Goal: Task Accomplishment & Management: Complete application form

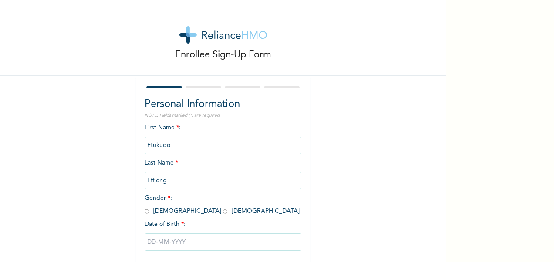
click at [145, 211] on input "radio" at bounding box center [147, 211] width 4 height 8
radio input "true"
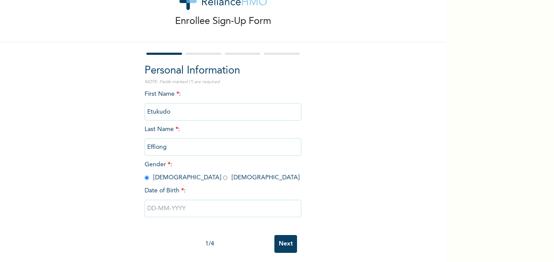
scroll to position [45, 0]
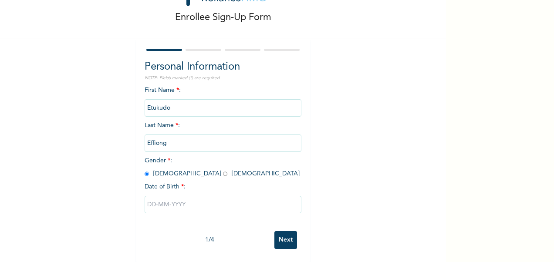
click at [147, 198] on input "text" at bounding box center [223, 204] width 157 height 17
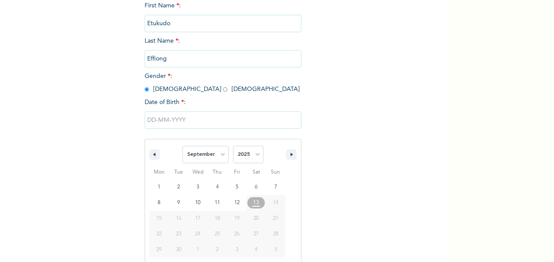
scroll to position [134, 0]
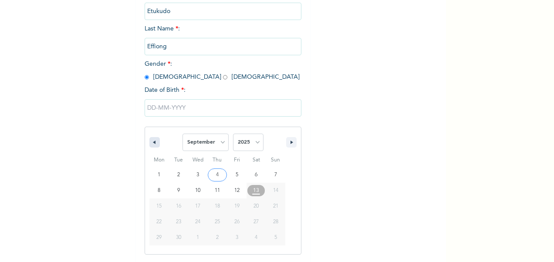
click at [151, 142] on icon "button" at bounding box center [153, 142] width 4 height 3
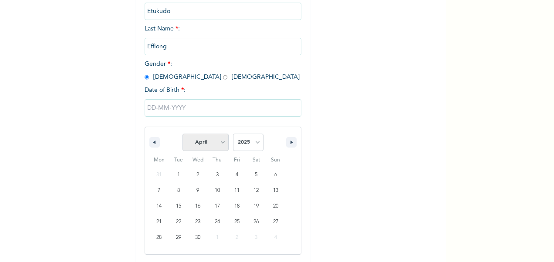
click at [221, 142] on select "January February March April May June July August September October November De…" at bounding box center [205, 142] width 46 height 17
select select "4"
click at [182, 135] on select "January February March April May June July August September October November De…" at bounding box center [205, 142] width 46 height 17
click at [255, 144] on select "2025 2024 2023 2022 2021 2020 2019 2018 2017 2016 2015 2014 2013 2012 2011 2010…" at bounding box center [248, 142] width 30 height 17
select select "1967"
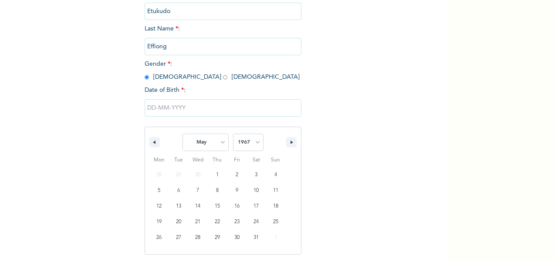
click at [233, 135] on select "2025 2024 2023 2022 2021 2020 2019 2018 2017 2016 2015 2014 2013 2012 2011 2010…" at bounding box center [248, 142] width 30 height 17
type input "[DATE]"
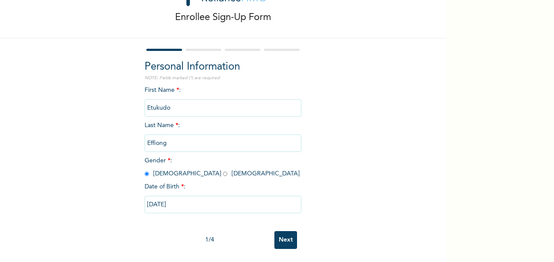
scroll to position [45, 0]
click at [282, 231] on input "Next" at bounding box center [285, 240] width 23 height 18
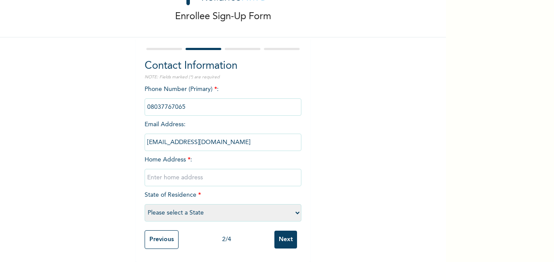
click at [151, 173] on input "text" at bounding box center [223, 177] width 157 height 17
type input "Ikot Iko village Ibesikpo Asutan L.G.A"
click at [296, 205] on select "Please select a State [PERSON_NAME] (FCT) [PERSON_NAME] Ibom [GEOGRAPHIC_DATA] …" at bounding box center [223, 212] width 157 height 17
select select "3"
click at [145, 204] on select "Please select a State [PERSON_NAME] (FCT) [PERSON_NAME] Ibom [GEOGRAPHIC_DATA] …" at bounding box center [223, 212] width 157 height 17
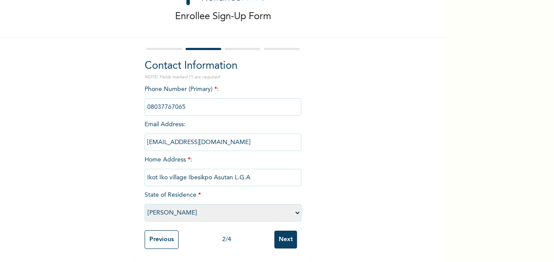
click at [279, 239] on input "Next" at bounding box center [285, 240] width 23 height 18
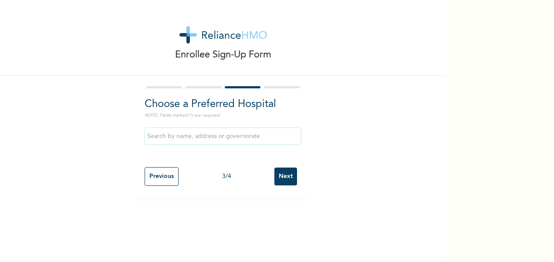
scroll to position [0, 0]
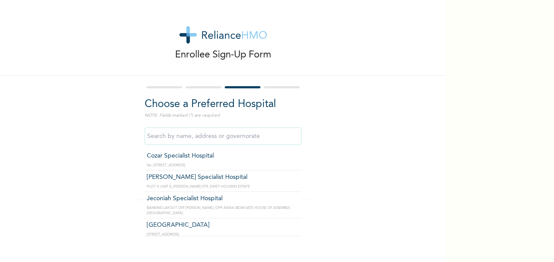
click at [201, 135] on input "text" at bounding box center [223, 136] width 157 height 17
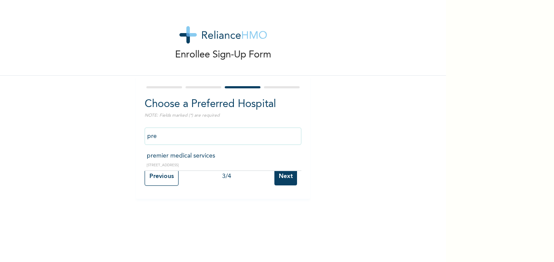
type input "premier medical services"
click at [283, 178] on input "Next" at bounding box center [285, 177] width 23 height 18
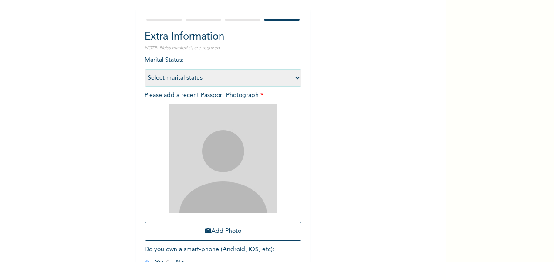
scroll to position [71, 0]
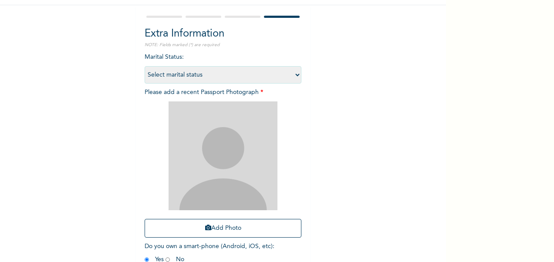
drag, startPoint x: 191, startPoint y: 158, endPoint x: 207, endPoint y: 183, distance: 29.7
click at [207, 183] on img at bounding box center [222, 155] width 109 height 109
click at [206, 226] on icon "button" at bounding box center [208, 228] width 6 height 6
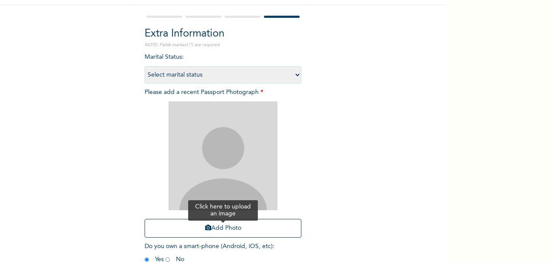
scroll to position [3, 0]
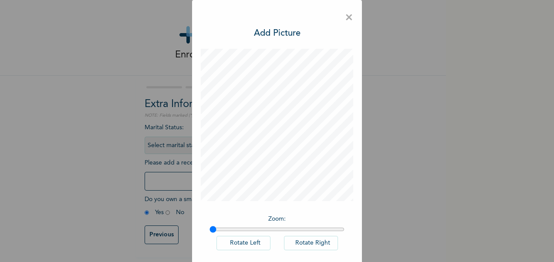
click at [347, 16] on span "×" at bounding box center [349, 18] width 8 height 18
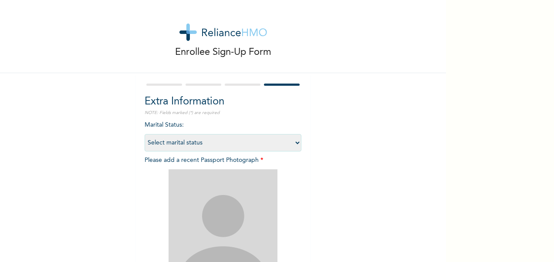
click at [347, 16] on div "Enrollee Sign-Up Form" at bounding box center [223, 35] width 446 height 76
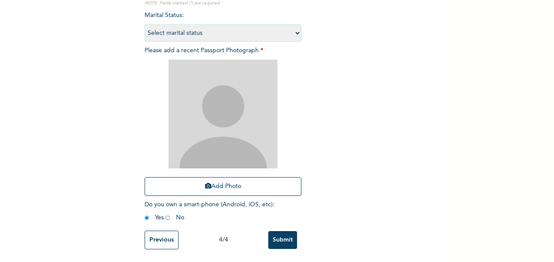
scroll to position [113, 0]
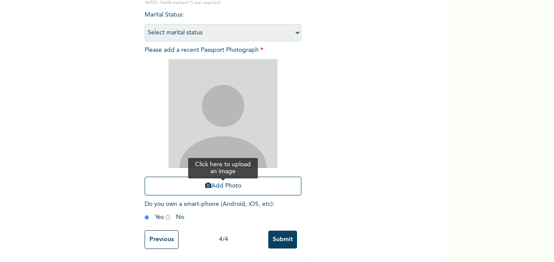
click at [205, 186] on icon "button" at bounding box center [208, 185] width 6 height 6
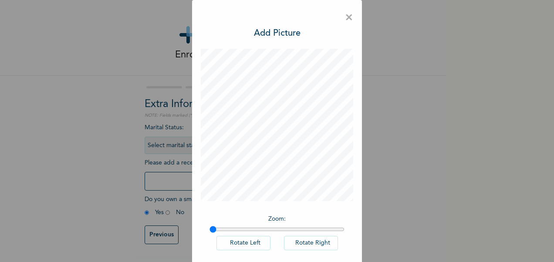
click at [441, 249] on div "× Add Picture Zoom : Rotate Left Rotate Right DONE" at bounding box center [277, 131] width 554 height 262
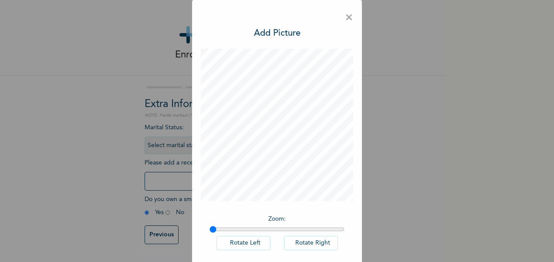
click at [441, 249] on div "× Add Picture Zoom : Rotate Left Rotate Right DONE" at bounding box center [277, 131] width 554 height 262
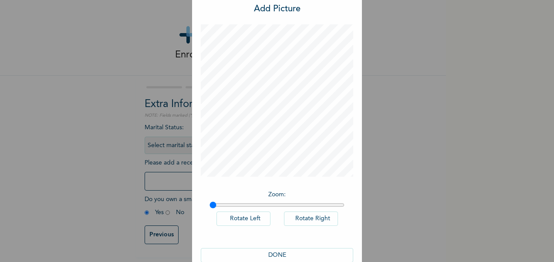
scroll to position [41, 0]
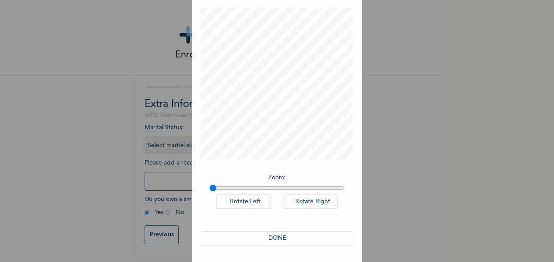
click at [276, 239] on button "DONE" at bounding box center [277, 238] width 152 height 14
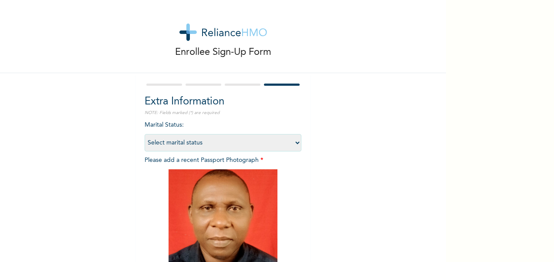
click at [294, 143] on select "Select marital status [DEMOGRAPHIC_DATA] Married [DEMOGRAPHIC_DATA] Widow/[DEMO…" at bounding box center [223, 142] width 157 height 17
select select "2"
click at [145, 134] on select "Select marital status [DEMOGRAPHIC_DATA] Married [DEMOGRAPHIC_DATA] Widow/[DEMO…" at bounding box center [223, 142] width 157 height 17
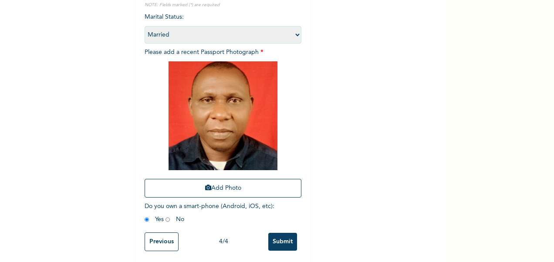
scroll to position [120, 0]
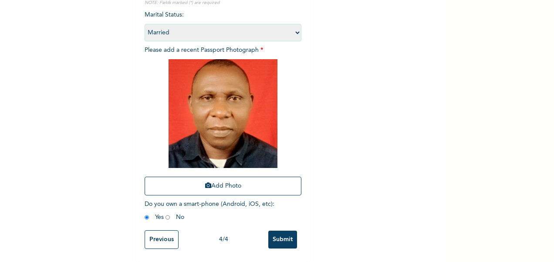
click at [277, 236] on input "Submit" at bounding box center [282, 240] width 29 height 18
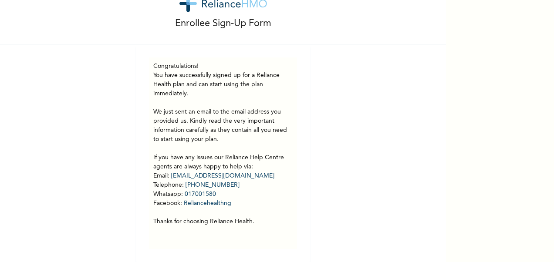
scroll to position [38, 0]
